Goal: Information Seeking & Learning: Learn about a topic

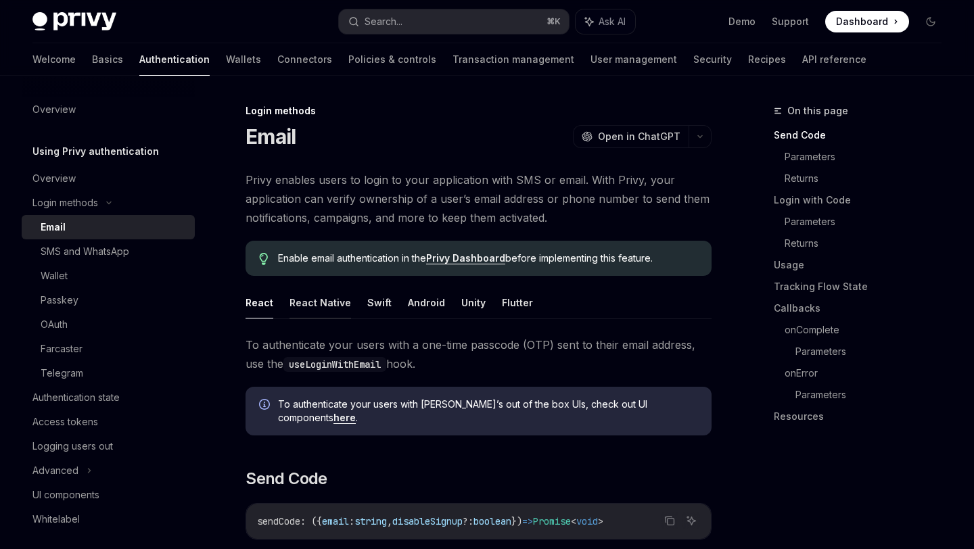
click at [340, 306] on button "React Native" at bounding box center [320, 303] width 62 height 32
click at [380, 308] on button "Swift" at bounding box center [379, 303] width 24 height 32
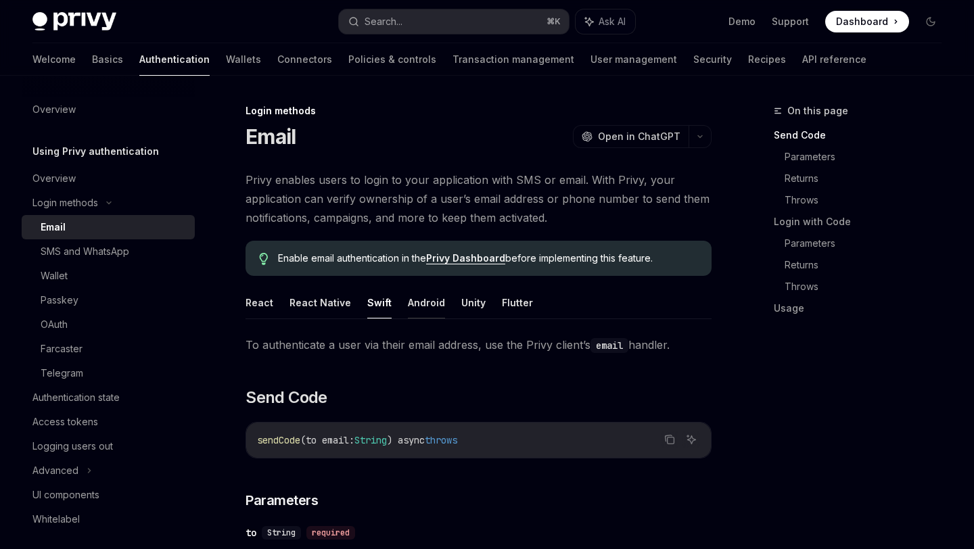
click at [408, 302] on button "Android" at bounding box center [426, 303] width 37 height 32
click at [379, 302] on button "Swift" at bounding box center [379, 303] width 24 height 32
click at [337, 301] on button "React Native" at bounding box center [320, 303] width 62 height 32
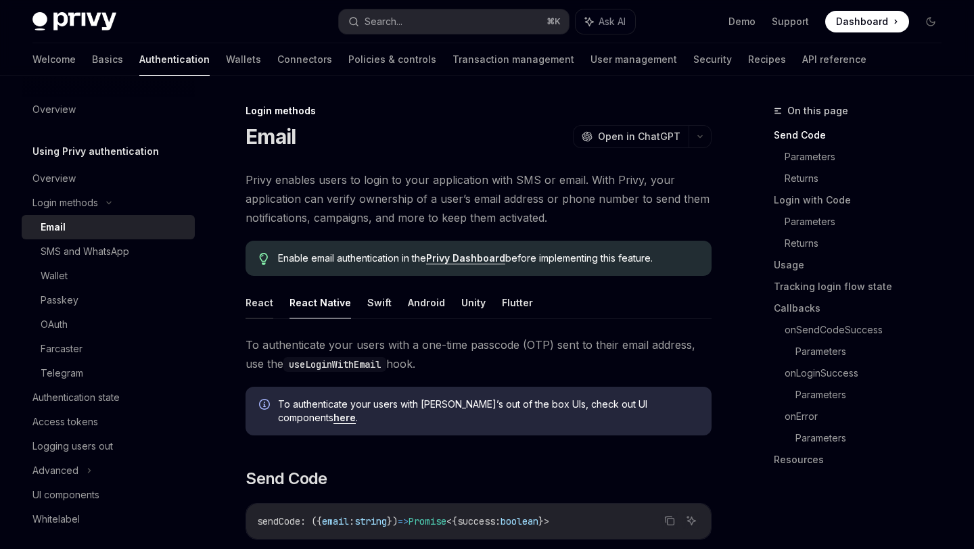
click at [252, 301] on button "React" at bounding box center [260, 303] width 28 height 32
type textarea "*"
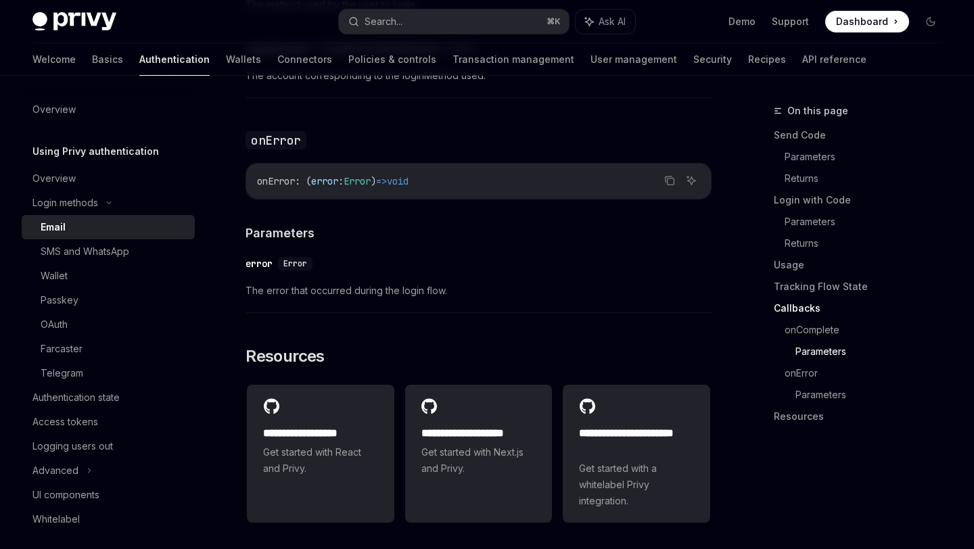
scroll to position [2776, 0]
